Goal: Check status: Check status

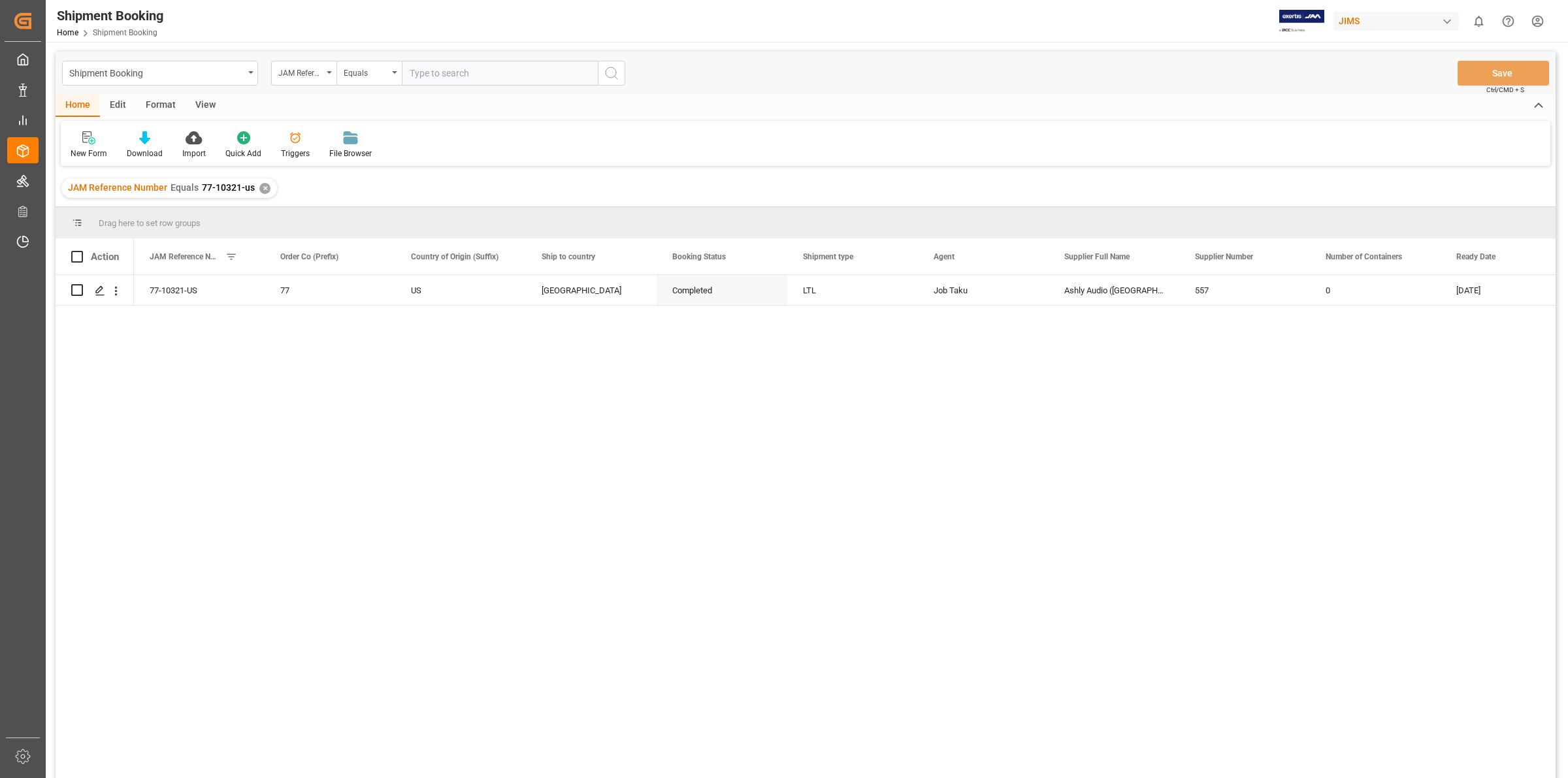
click at [263, 187] on div "✕" at bounding box center [265, 188] width 11 height 11
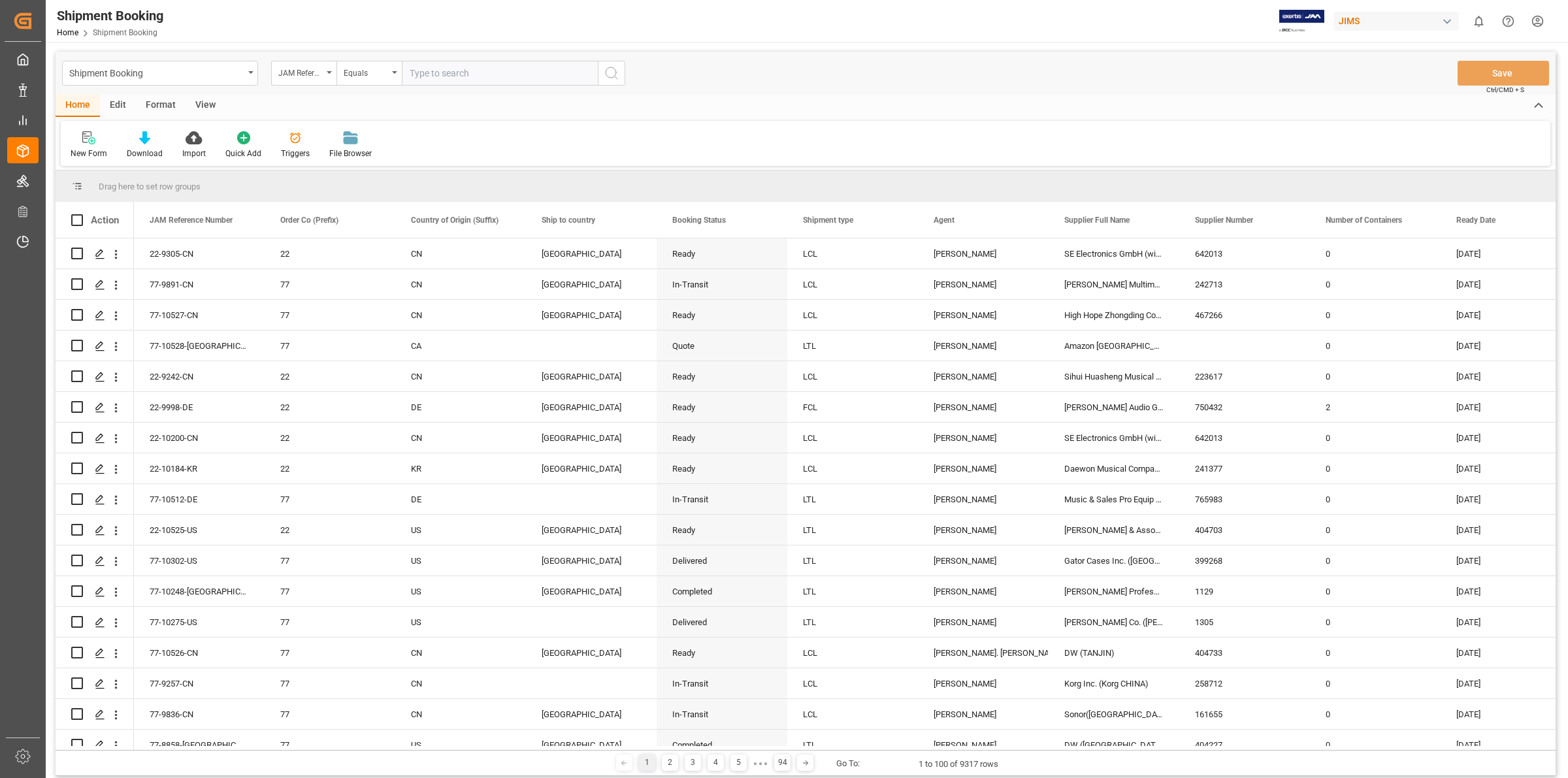
click at [413, 73] on input "text" at bounding box center [499, 73] width 196 height 25
type input "77-8633-[GEOGRAPHIC_DATA]"
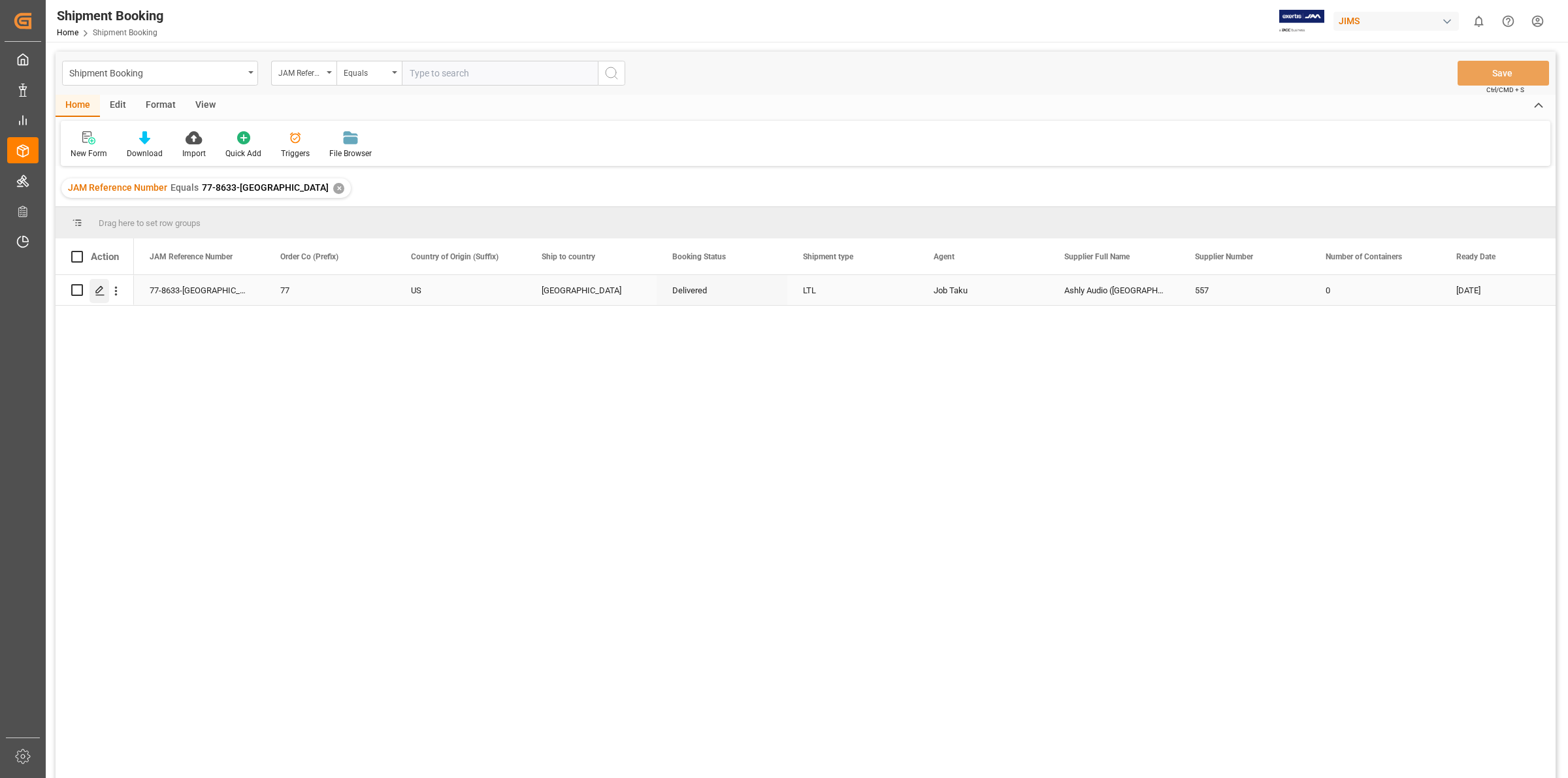
click at [99, 294] on icon "Press SPACE to select this row." at bounding box center [99, 290] width 11 height 11
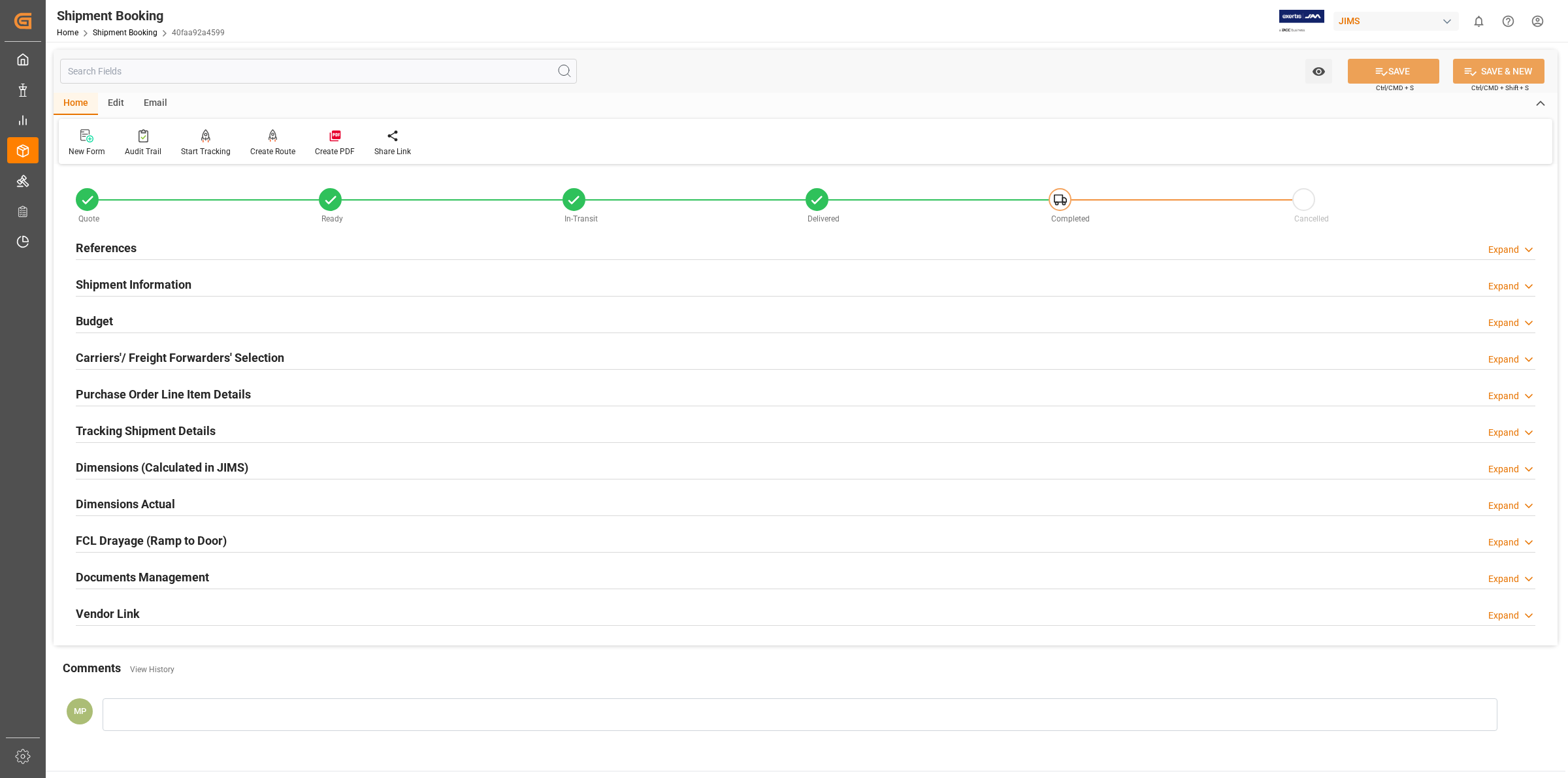
click at [187, 572] on h2 "Documents Management" at bounding box center [142, 578] width 133 height 18
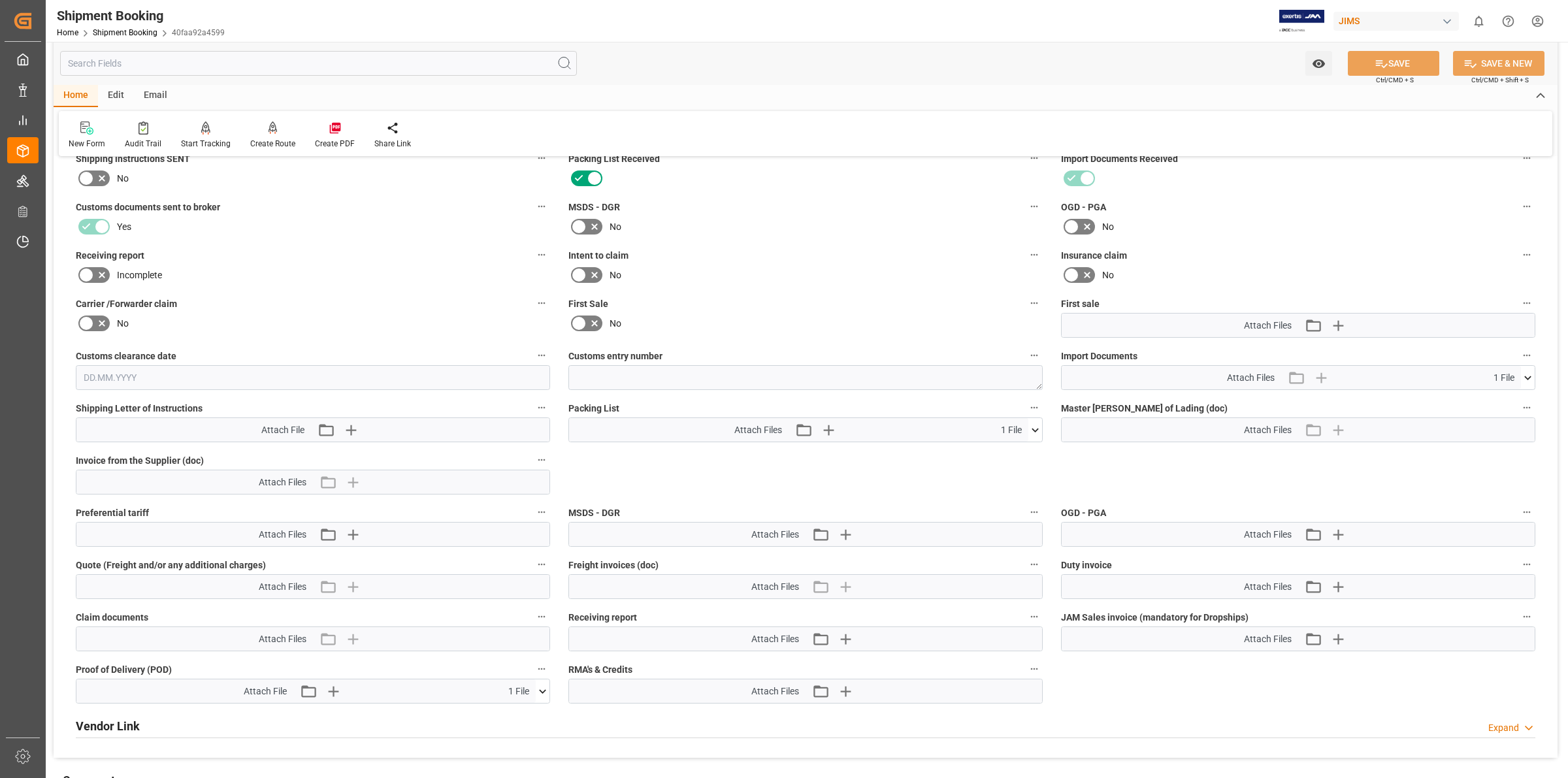
scroll to position [572, 0]
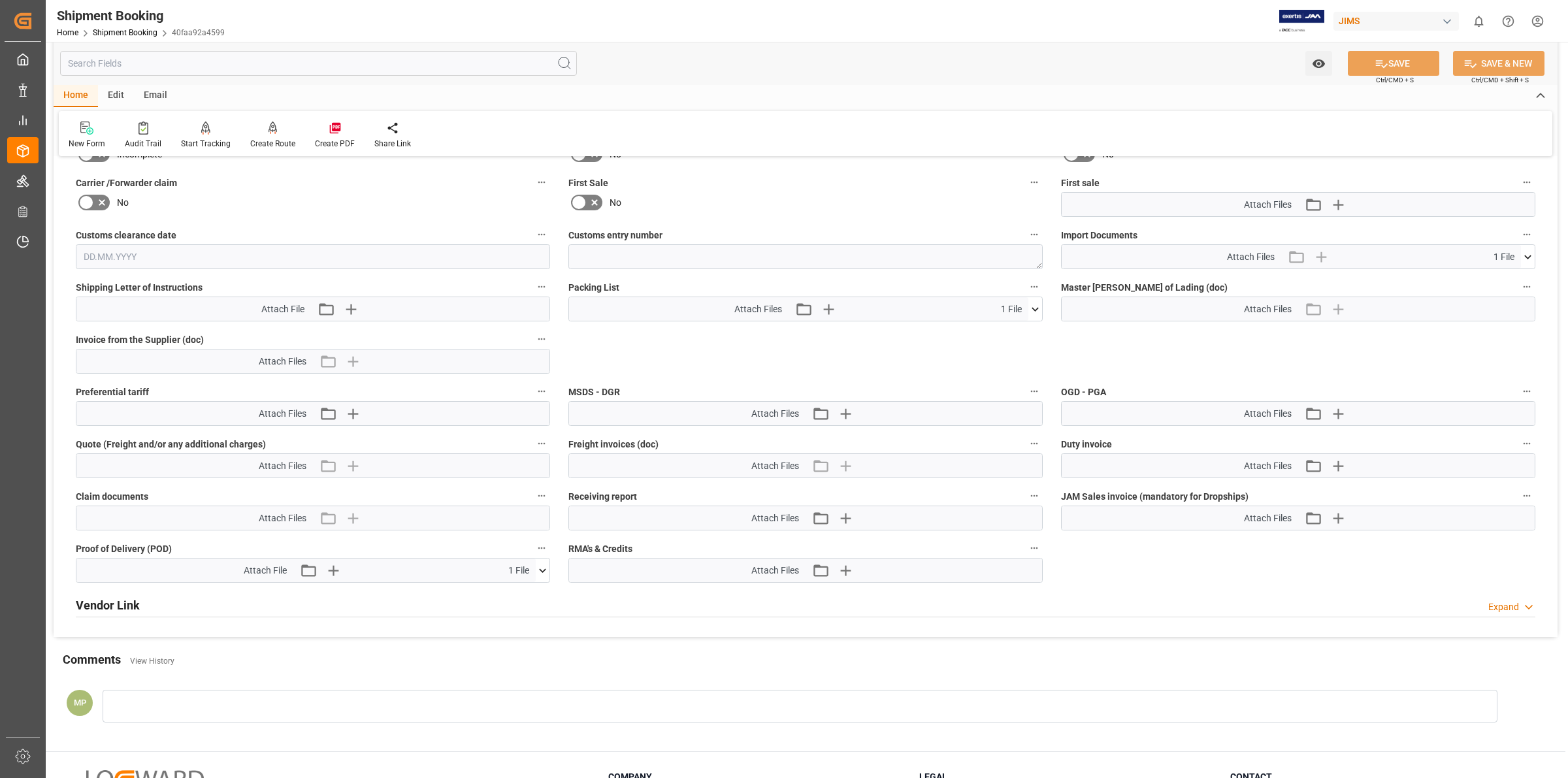
click at [1528, 250] on icon at bounding box center [1528, 257] width 14 height 14
click at [1499, 276] on icon at bounding box center [1493, 281] width 11 height 11
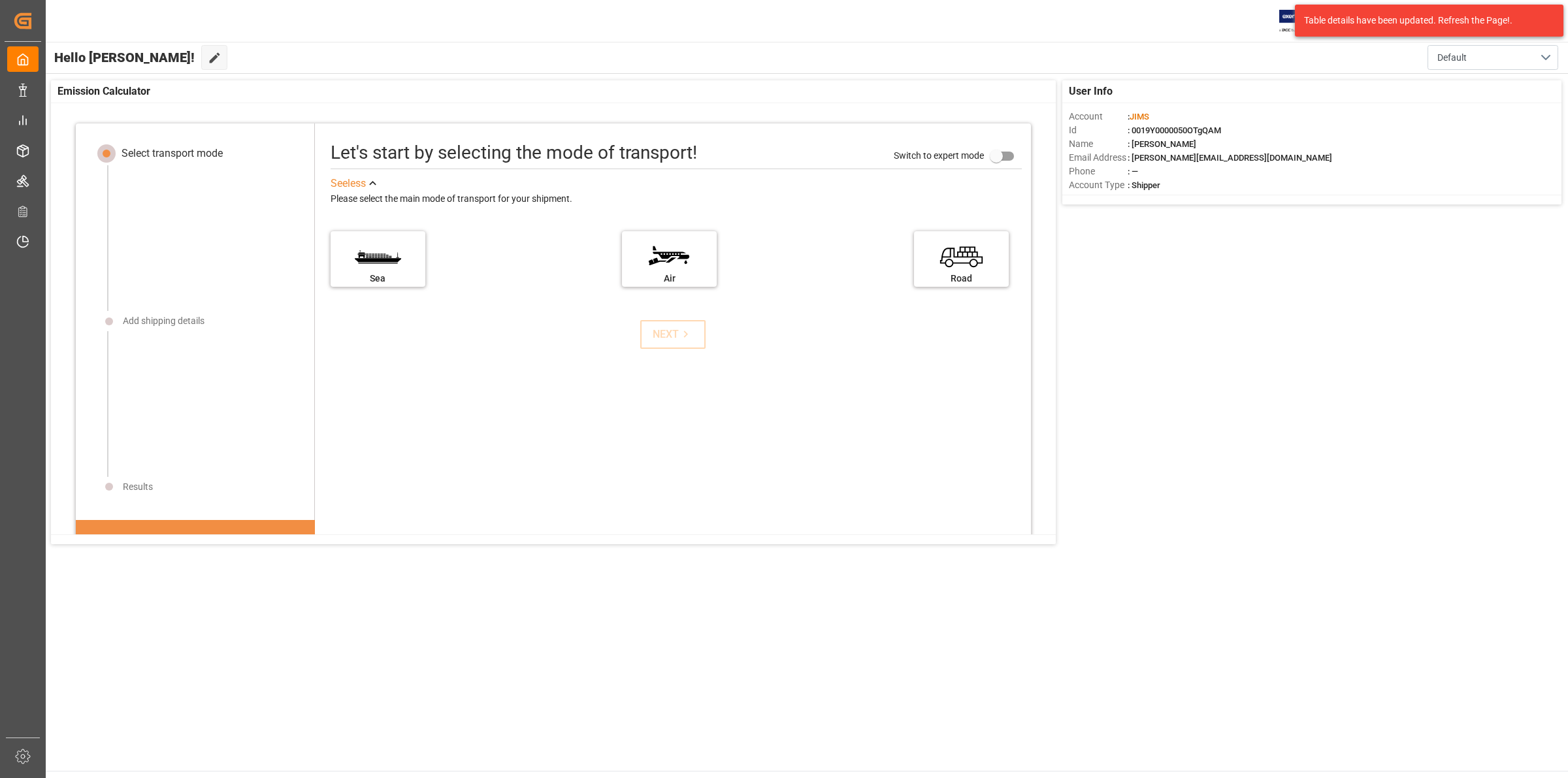
drag, startPoint x: 503, startPoint y: 452, endPoint x: 221, endPoint y: 230, distance: 358.9
click at [502, 443] on div "Let's start by selecting the mode of transport! Switch to expert mode See less …" at bounding box center [673, 467] width 716 height 661
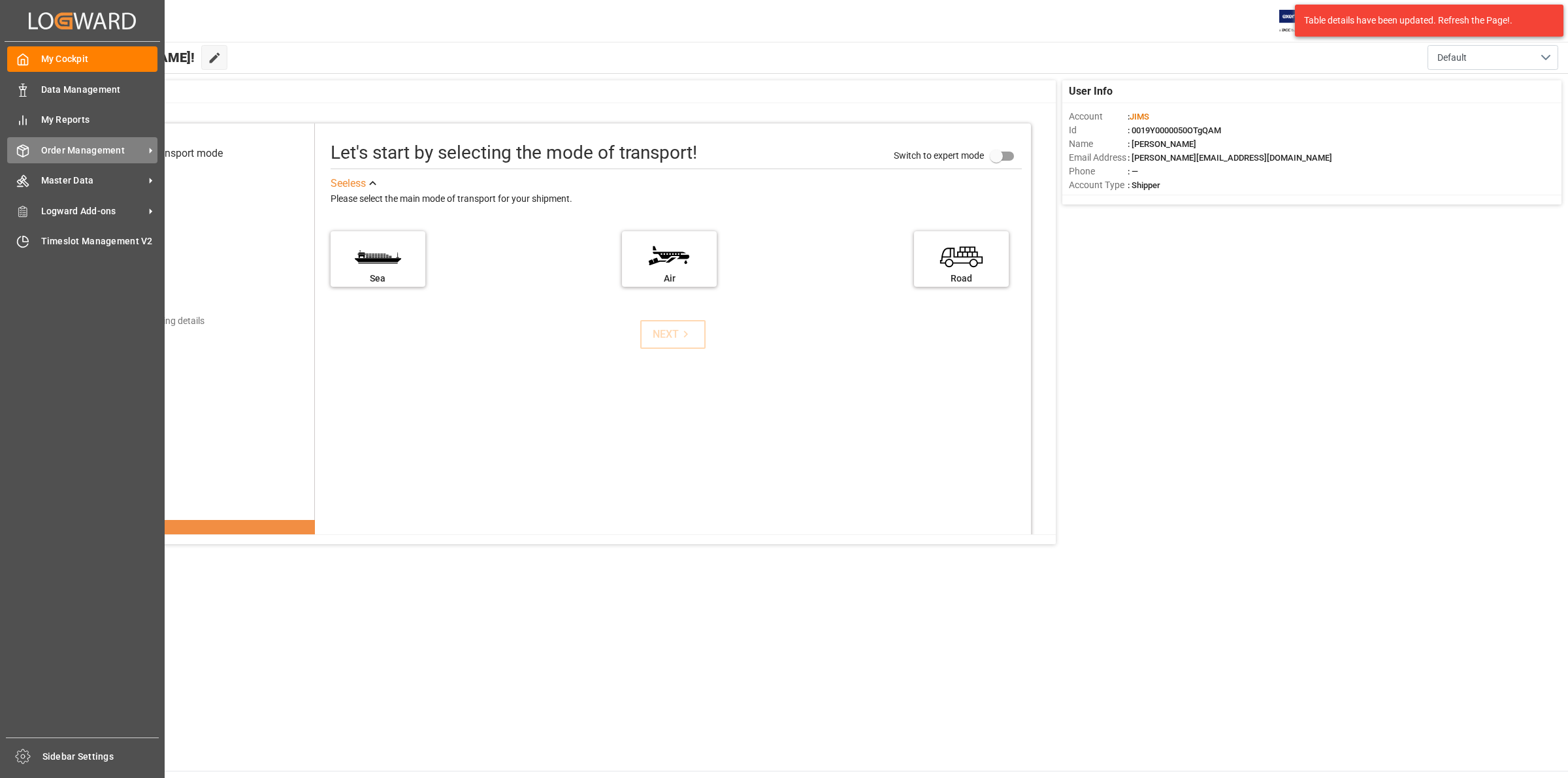
drag, startPoint x: 46, startPoint y: 149, endPoint x: 91, endPoint y: 147, distance: 45.0
click at [47, 148] on span "Order Management" at bounding box center [93, 150] width 103 height 14
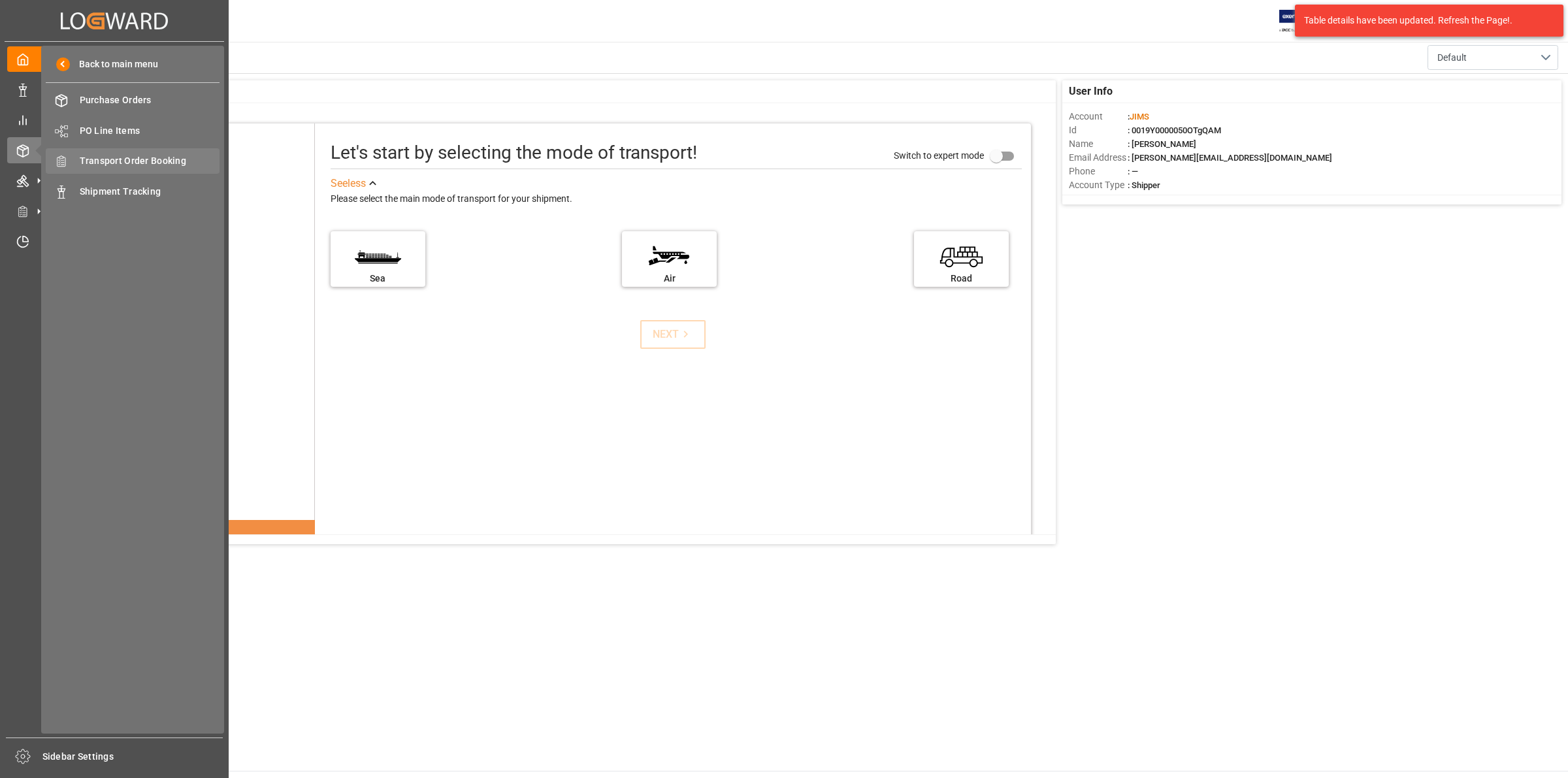
click at [138, 158] on span "Transport Order Booking" at bounding box center [150, 161] width 141 height 14
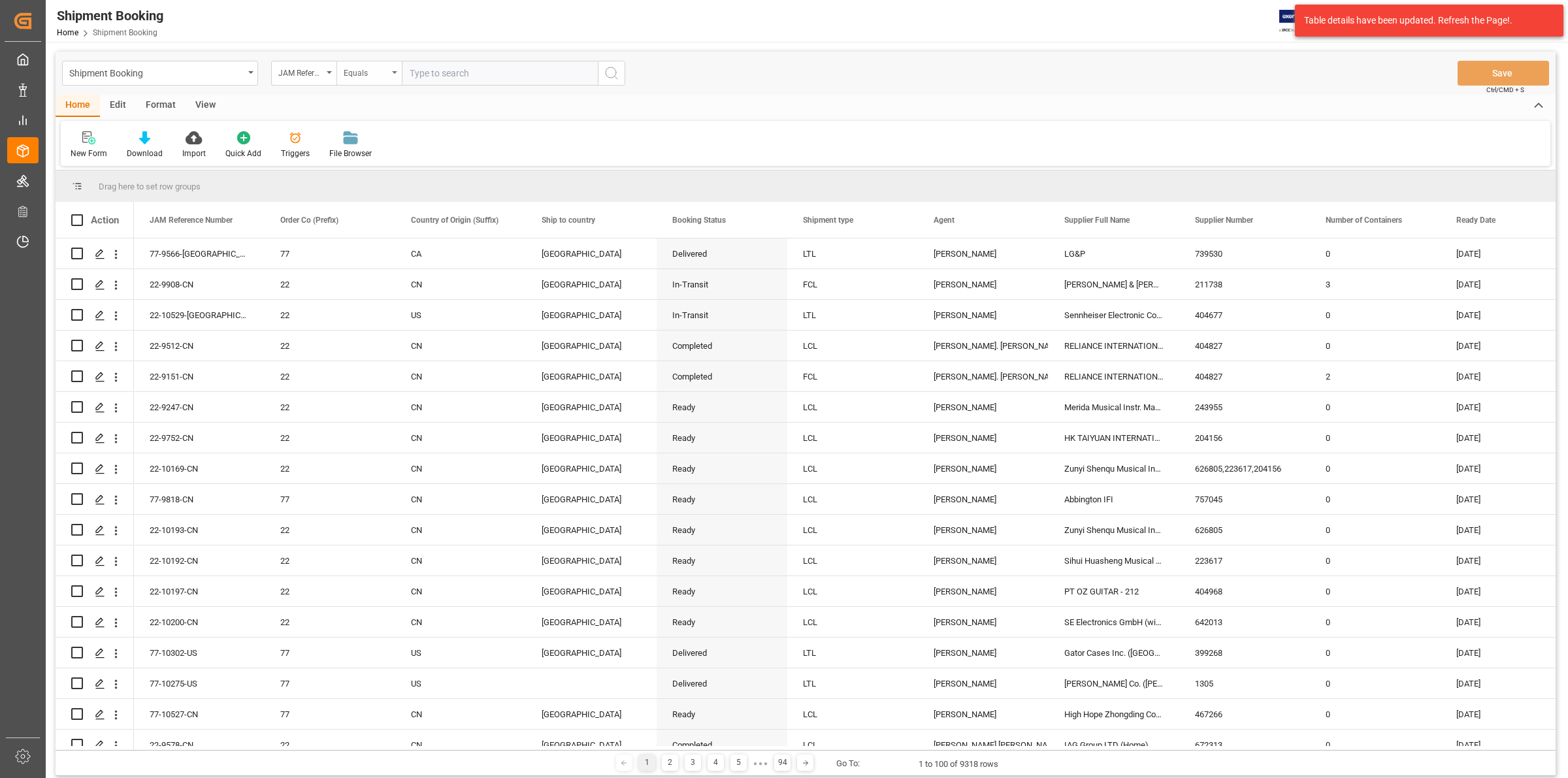
click at [404, 80] on input "text" at bounding box center [499, 73] width 196 height 25
click at [423, 73] on input "77-302-US" at bounding box center [499, 73] width 196 height 25
type input "77-10302-US"
click at [617, 77] on icon "search button" at bounding box center [611, 73] width 15 height 15
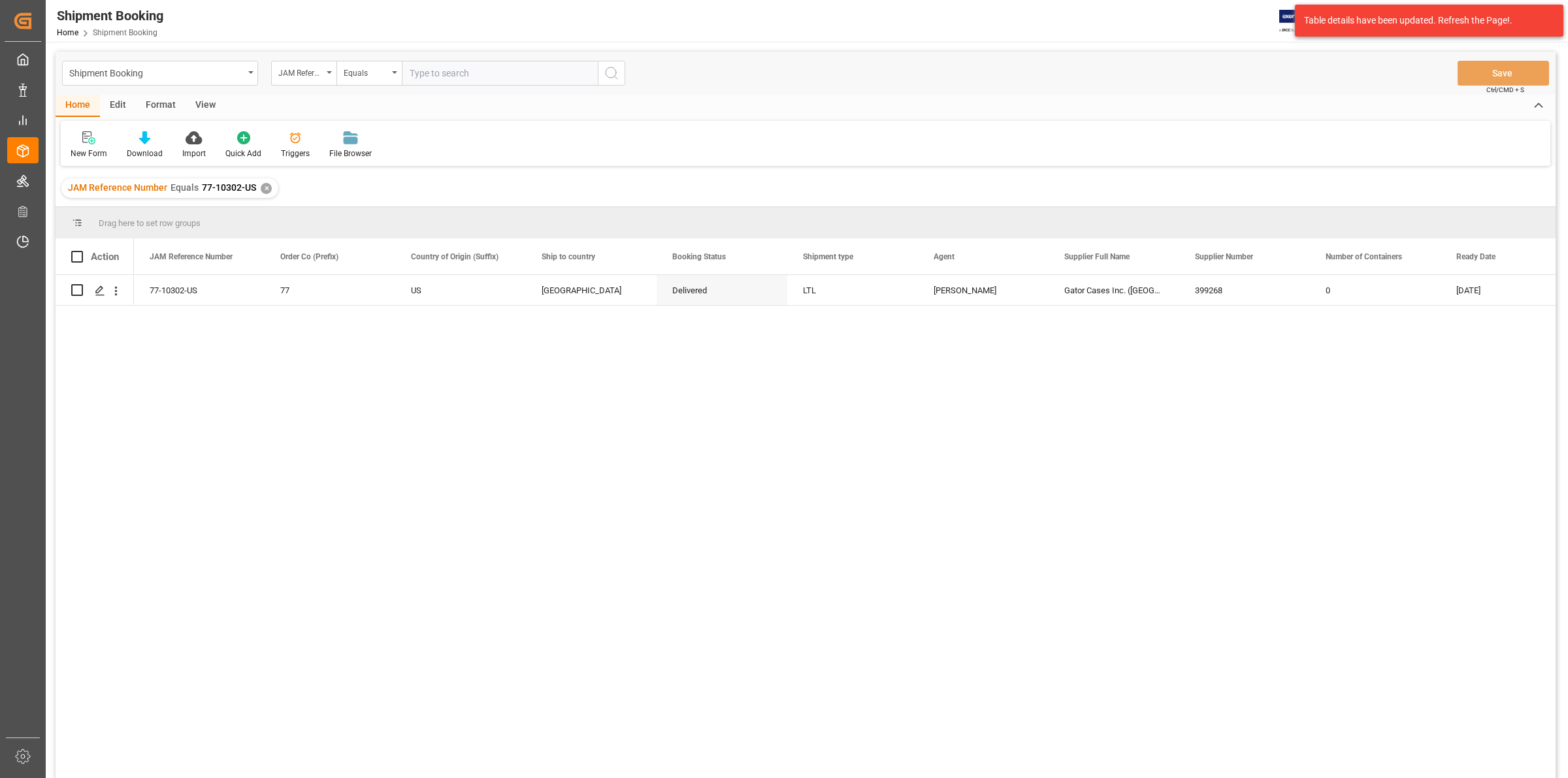
drag, startPoint x: 439, startPoint y: 431, endPoint x: 429, endPoint y: 413, distance: 20.6
click at [439, 429] on div "77-10302-US 77 US Canada Delivered LTL Manthan Sutaria Gator Cases Inc. (USA) 3…" at bounding box center [845, 530] width 1422 height 511
click at [100, 291] on polygon "Press SPACE to select this row." at bounding box center [99, 289] width 6 height 6
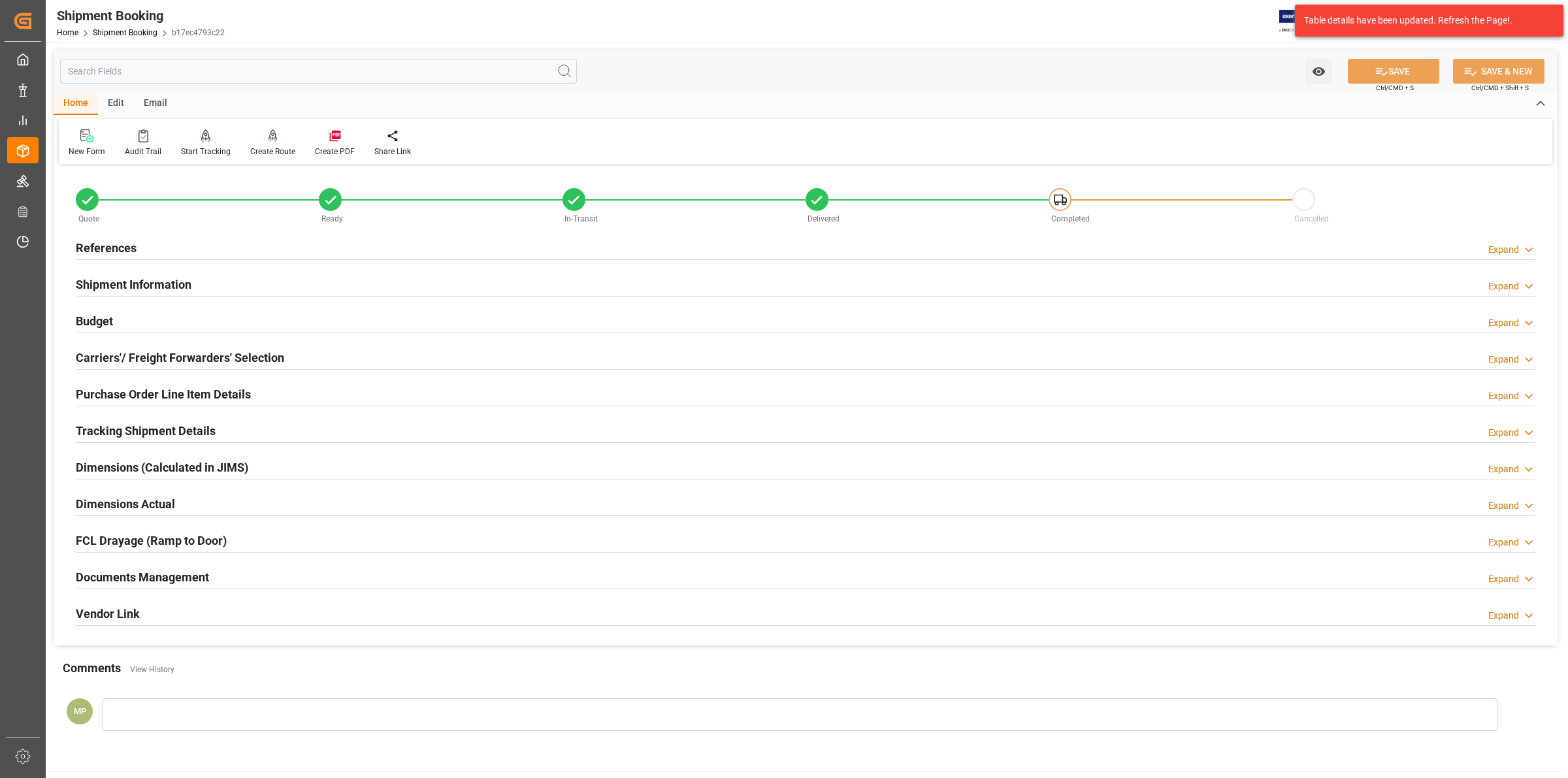
click at [244, 572] on div "Documents Management Expand" at bounding box center [805, 576] width 1460 height 25
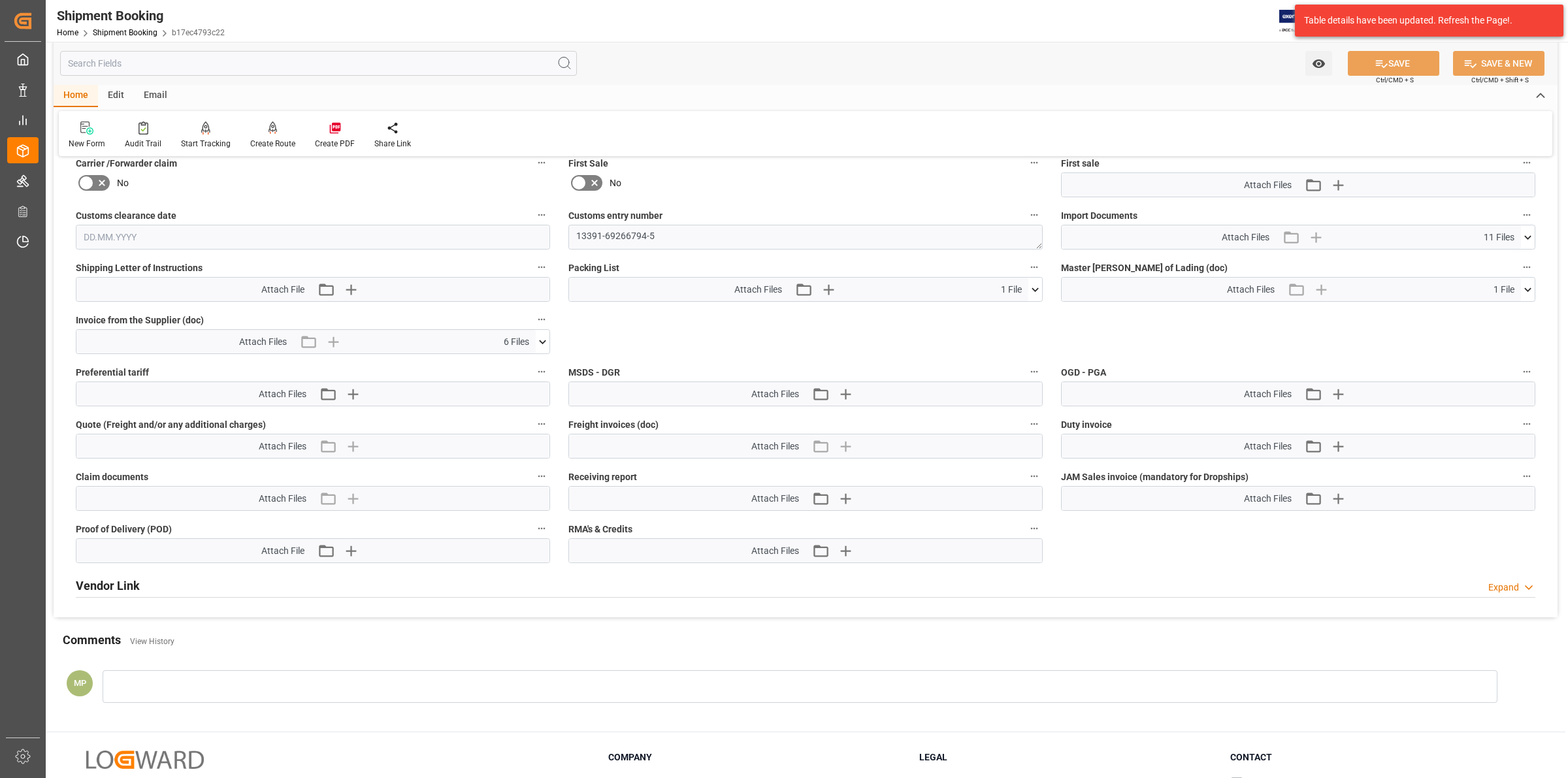
scroll to position [490, 0]
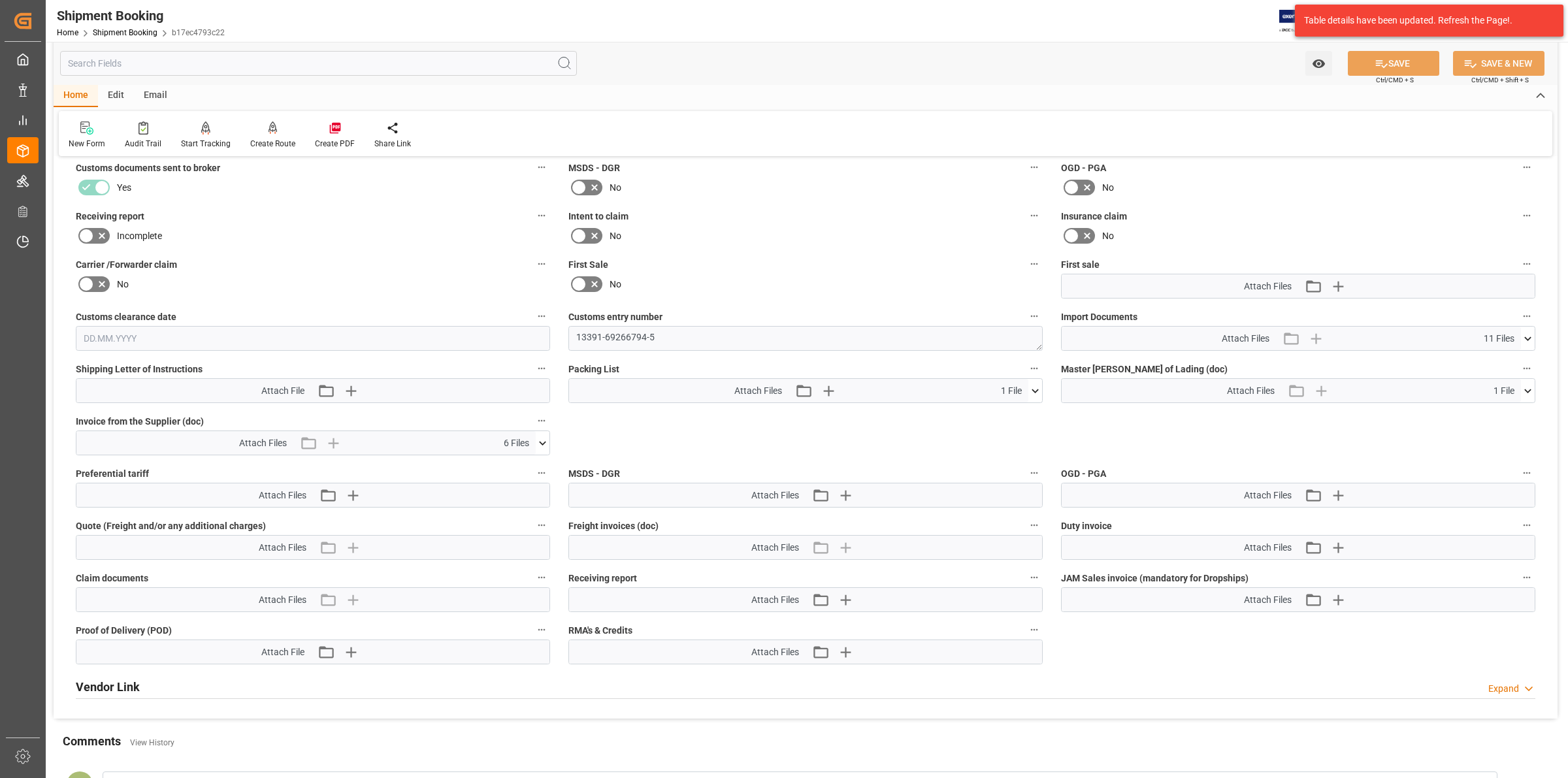
click at [538, 439] on icon at bounding box center [542, 443] width 14 height 14
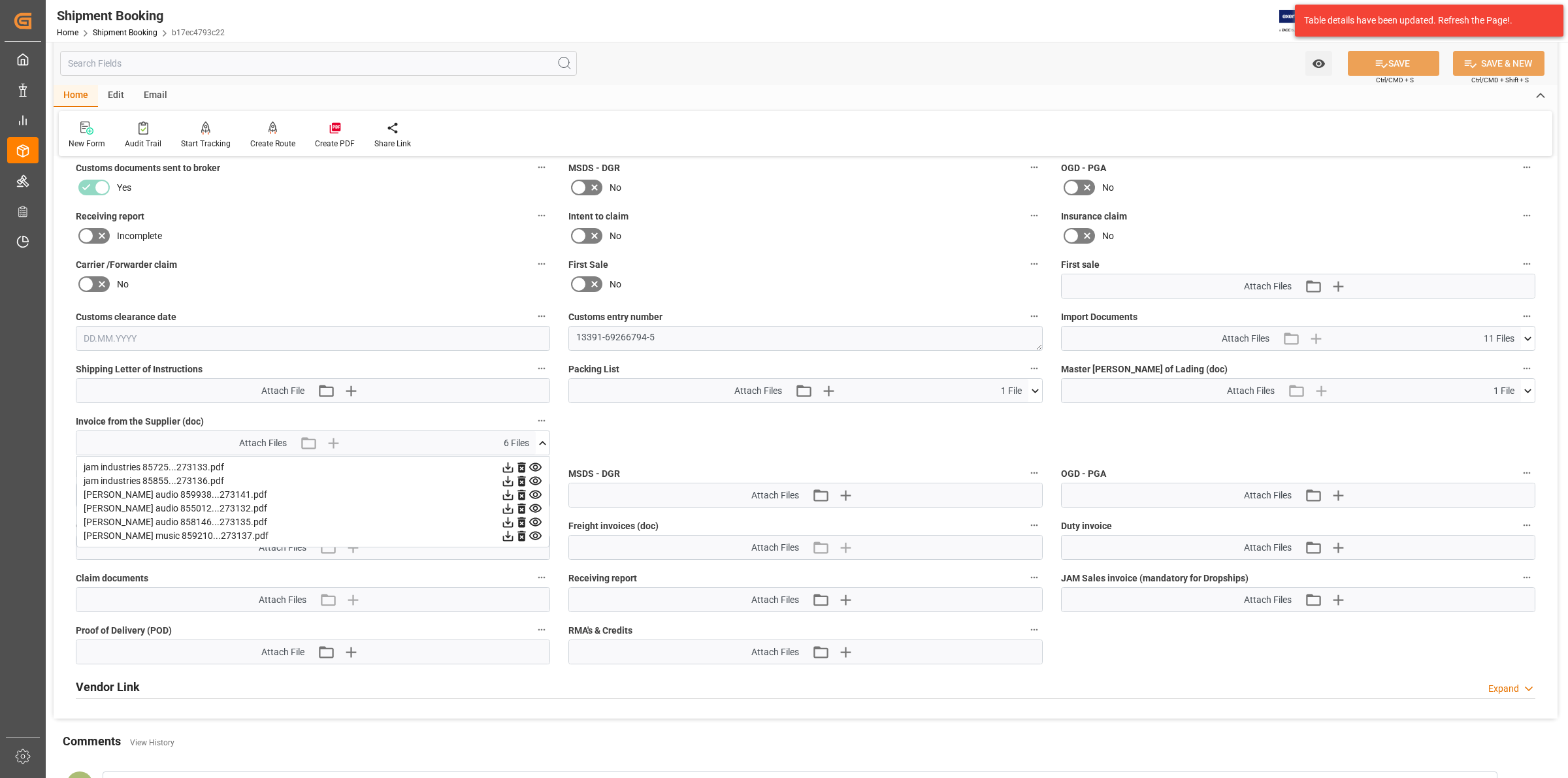
click at [515, 469] on icon at bounding box center [507, 467] width 14 height 14
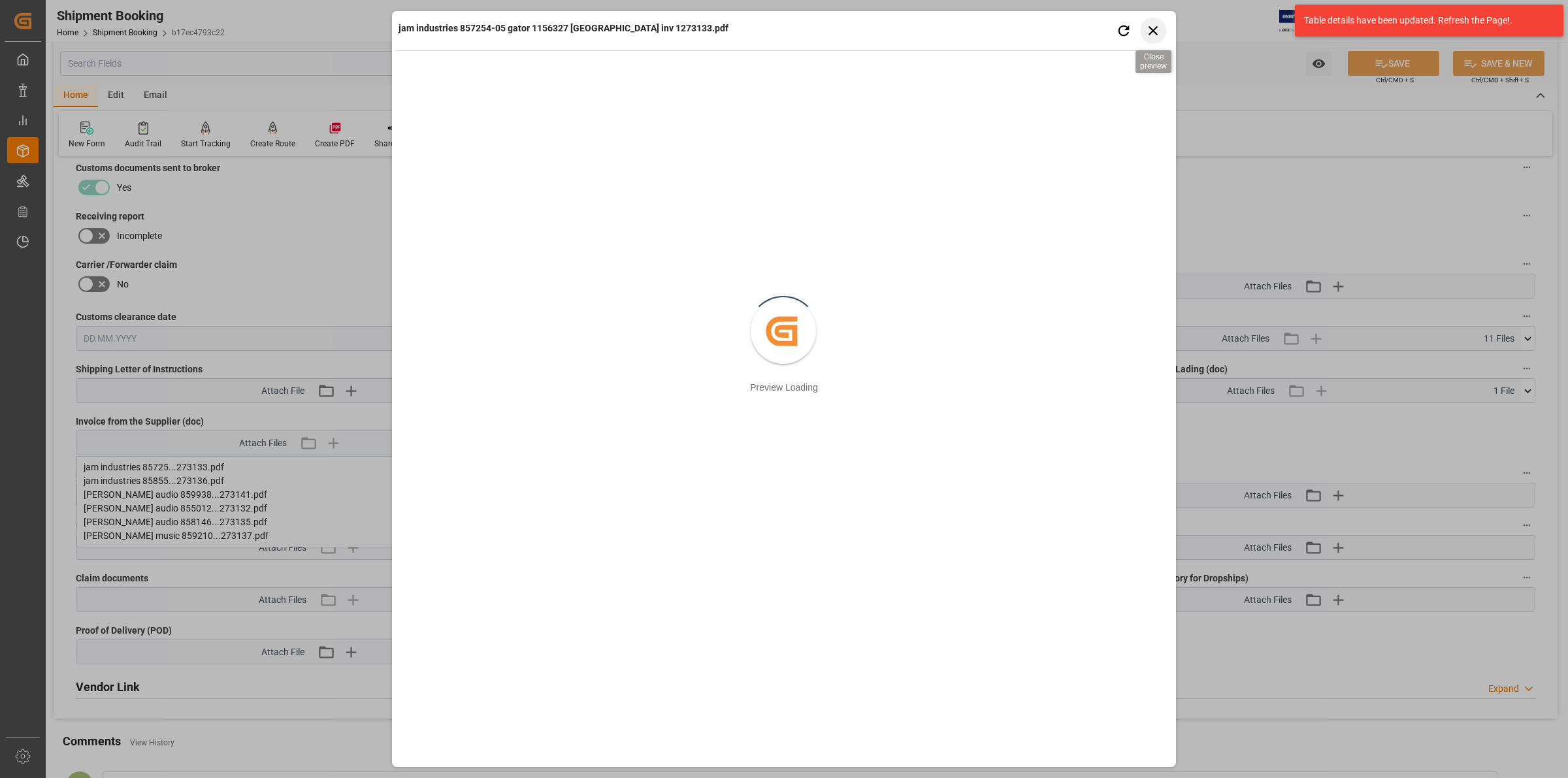
click at [1157, 25] on icon "button" at bounding box center [1154, 30] width 16 height 16
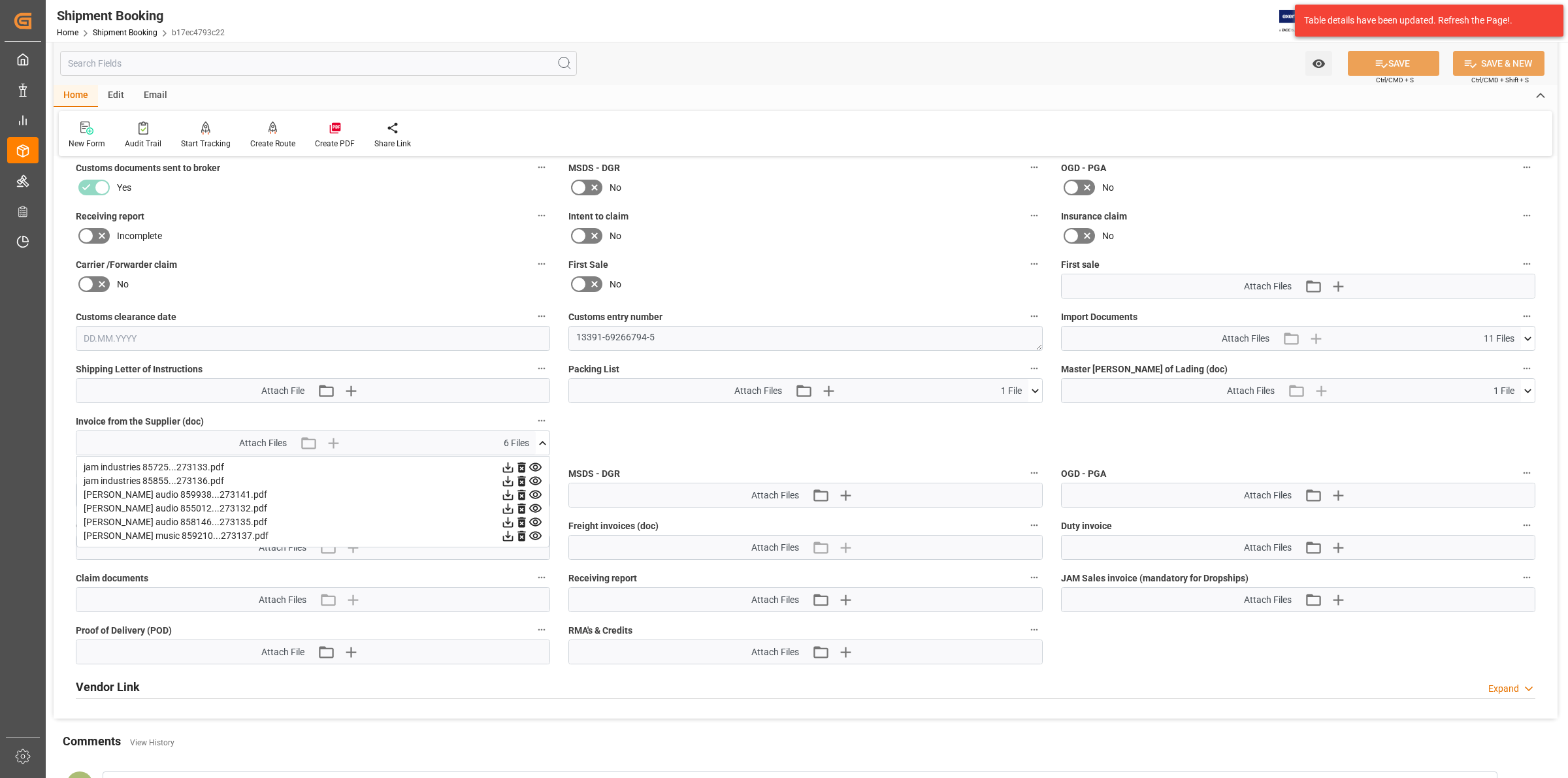
click at [514, 518] on icon at bounding box center [508, 523] width 11 height 11
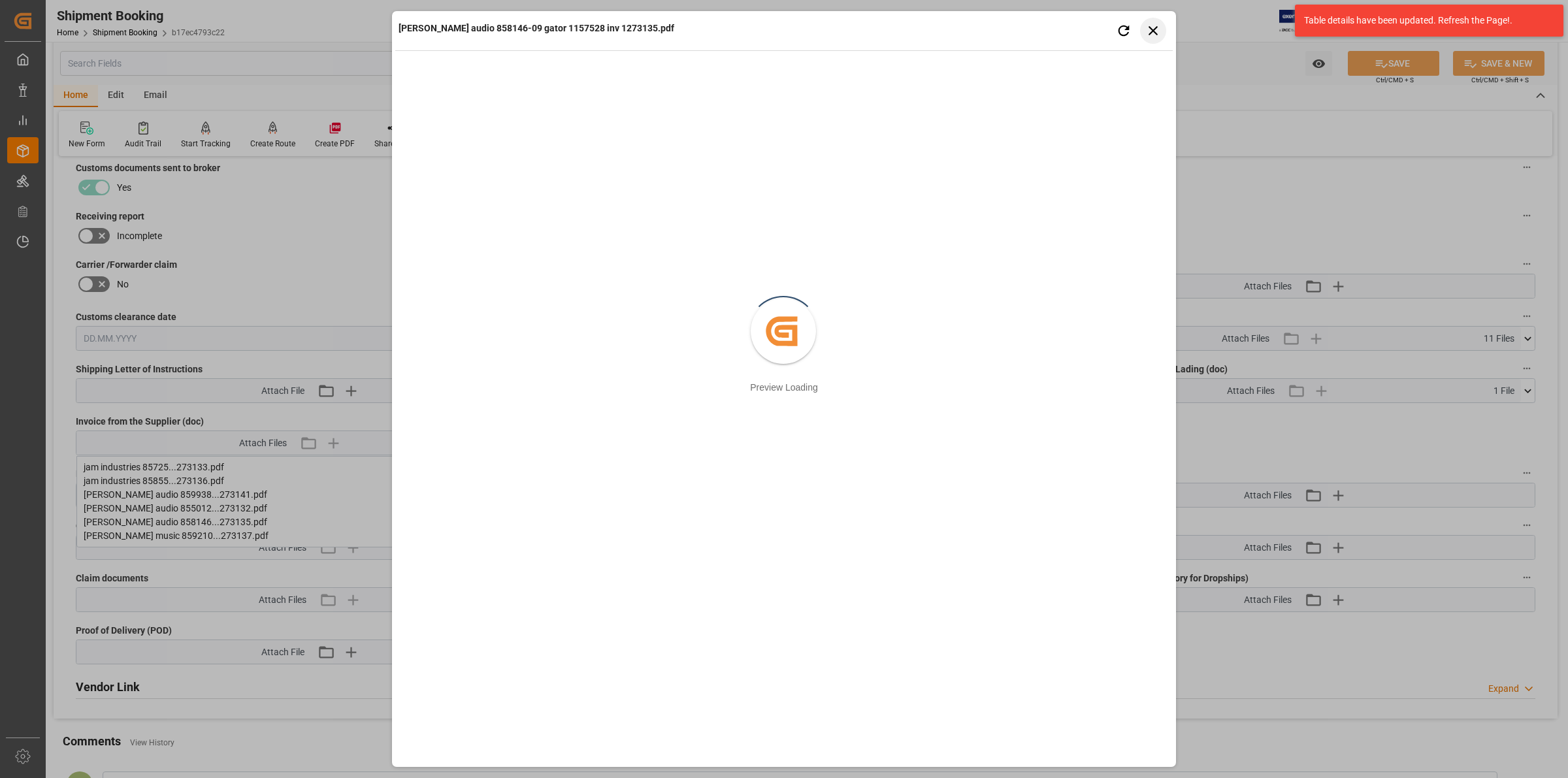
click at [1154, 25] on icon "button" at bounding box center [1154, 30] width 16 height 16
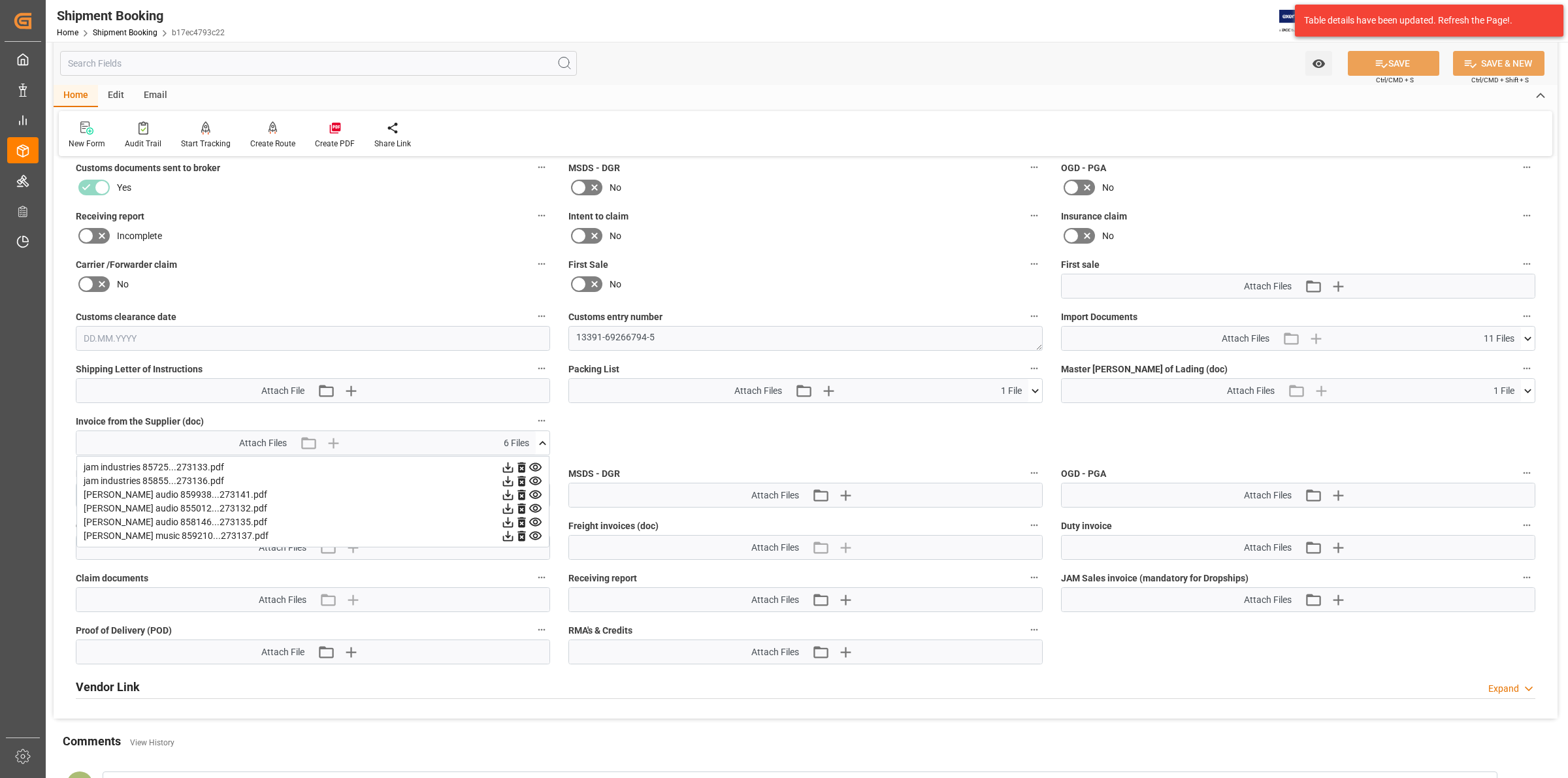
click at [514, 490] on icon at bounding box center [508, 495] width 11 height 11
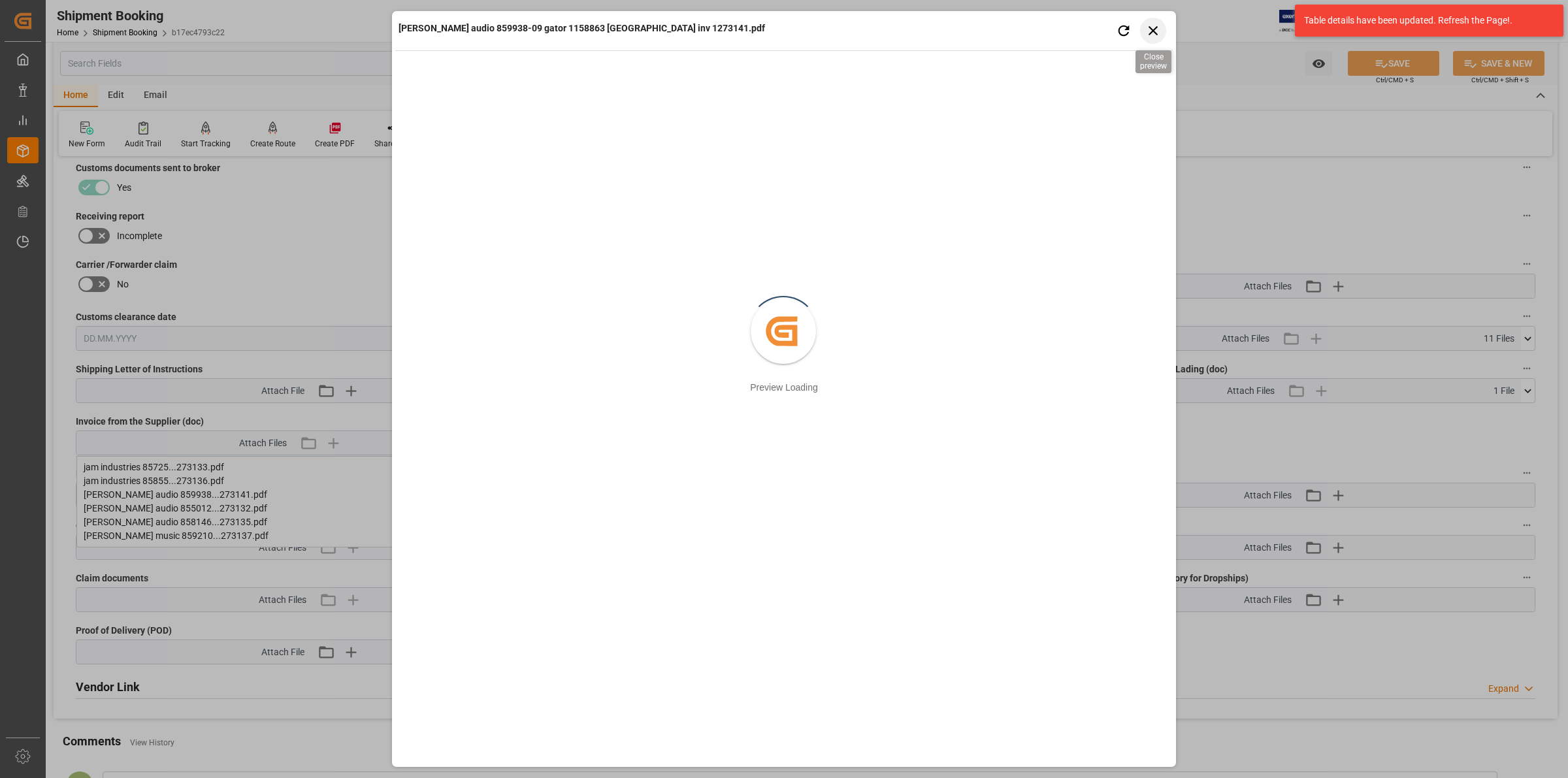
click at [1148, 24] on icon "button" at bounding box center [1154, 30] width 16 height 16
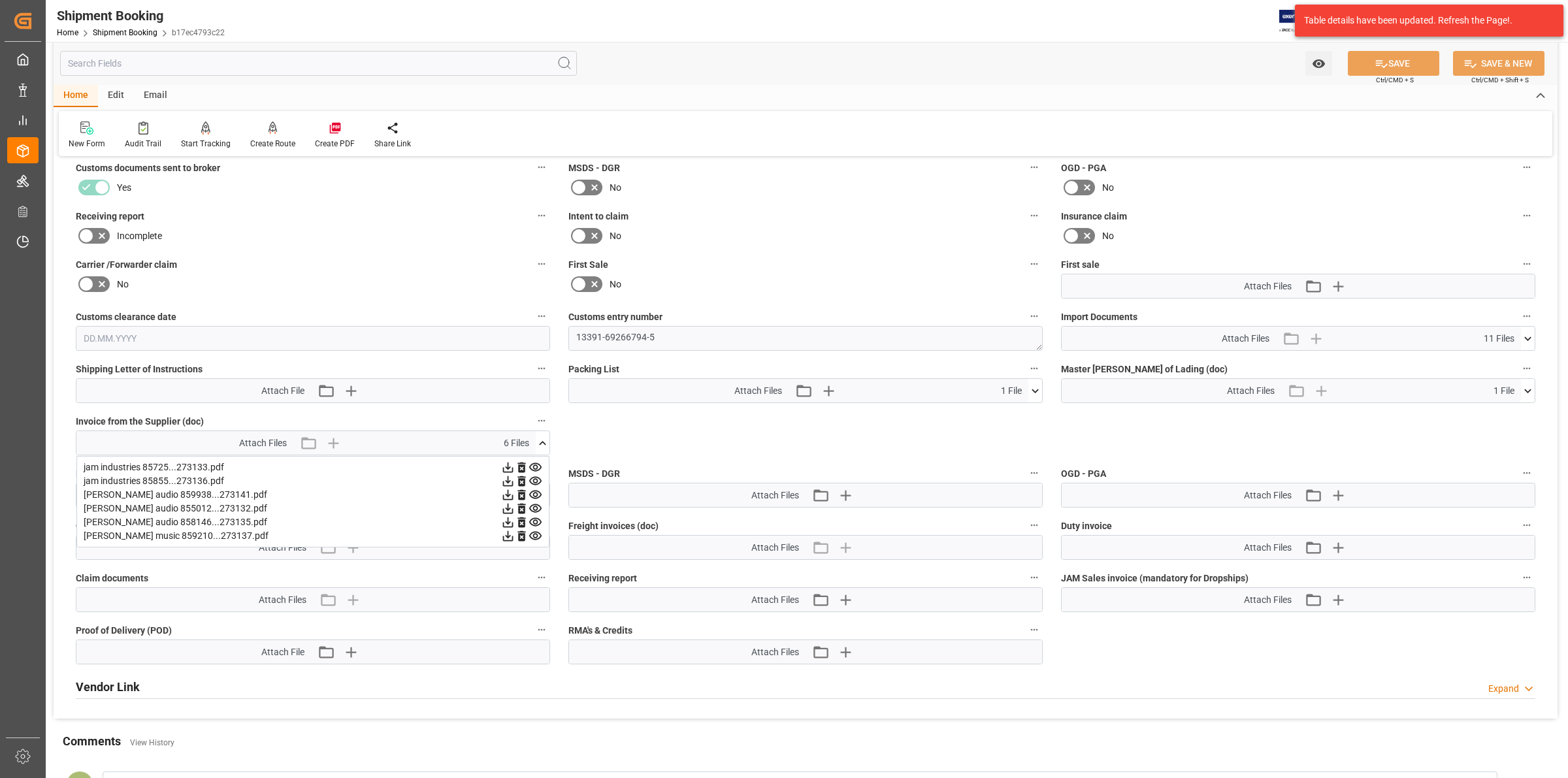
click at [515, 504] on icon at bounding box center [507, 508] width 14 height 14
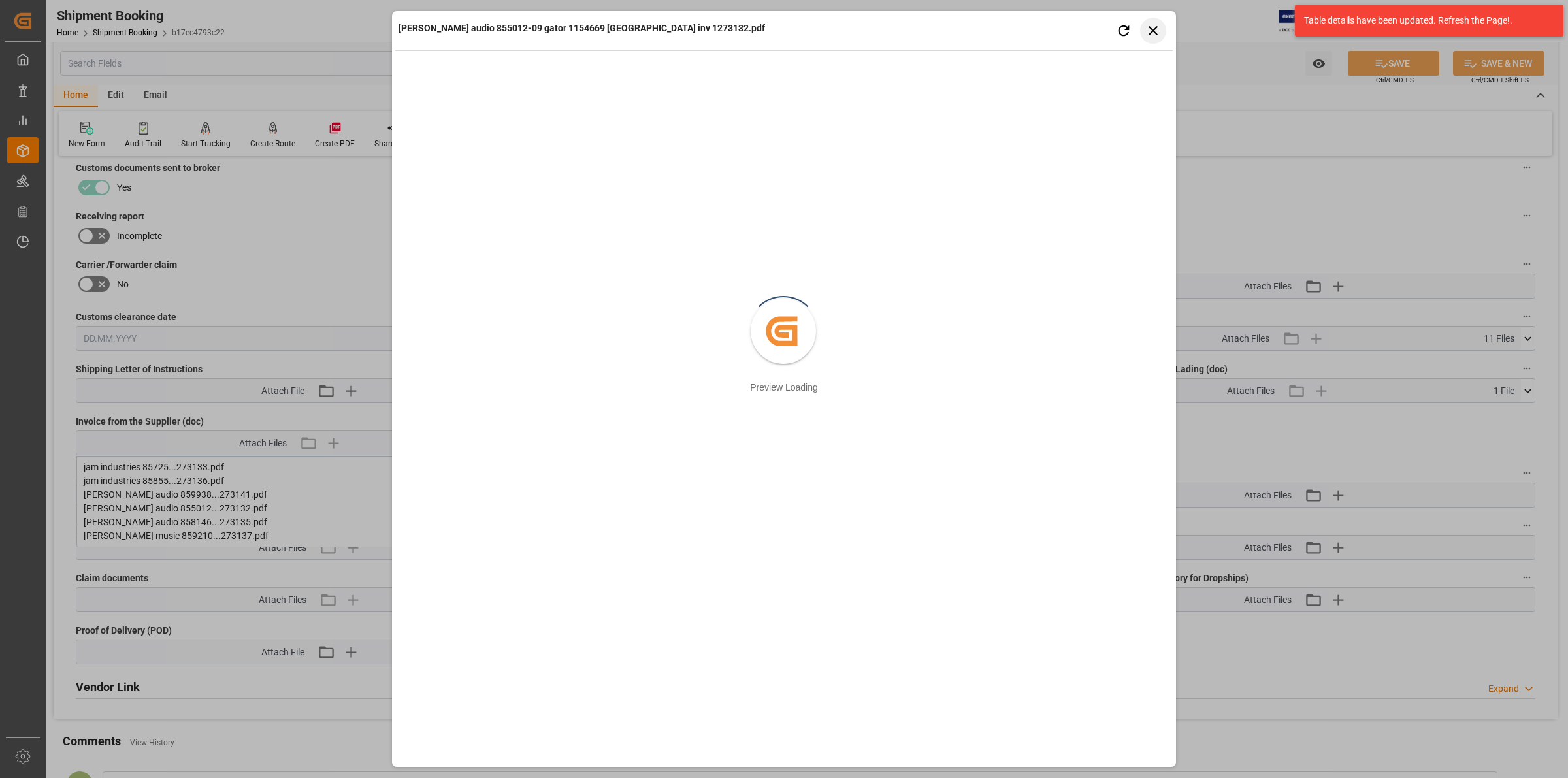
click at [1148, 28] on icon "button" at bounding box center [1154, 30] width 16 height 16
